Goal: Find specific page/section: Find specific page/section

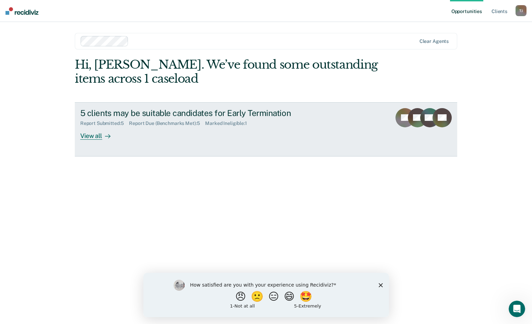
click at [85, 138] on div "View all" at bounding box center [99, 132] width 38 height 13
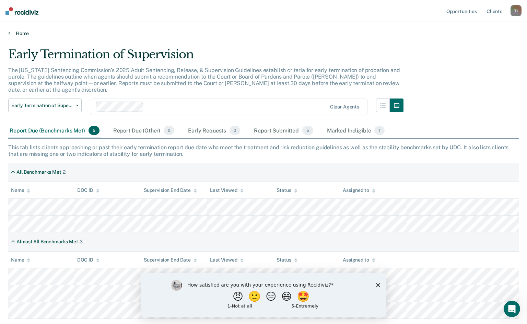
click at [19, 35] on link "Home" at bounding box center [263, 33] width 511 height 6
